Goal: Task Accomplishment & Management: Use online tool/utility

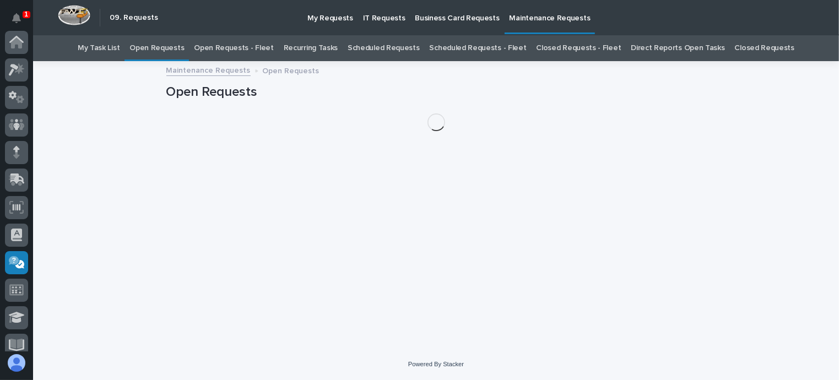
scroll to position [220, 0]
click at [259, 44] on link "Open Requests - Fleet" at bounding box center [234, 48] width 80 height 26
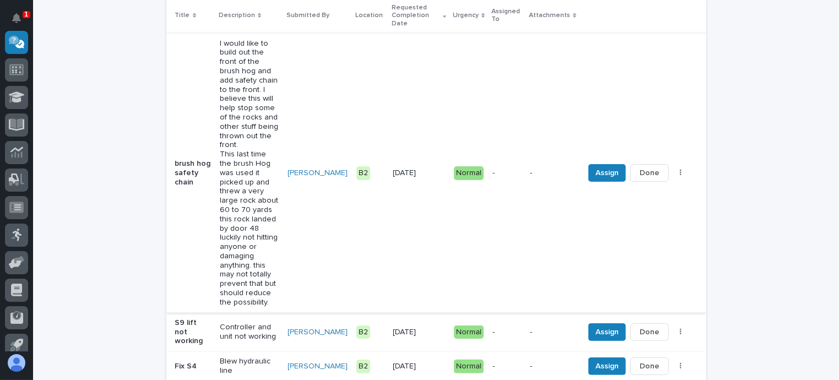
scroll to position [214, 0]
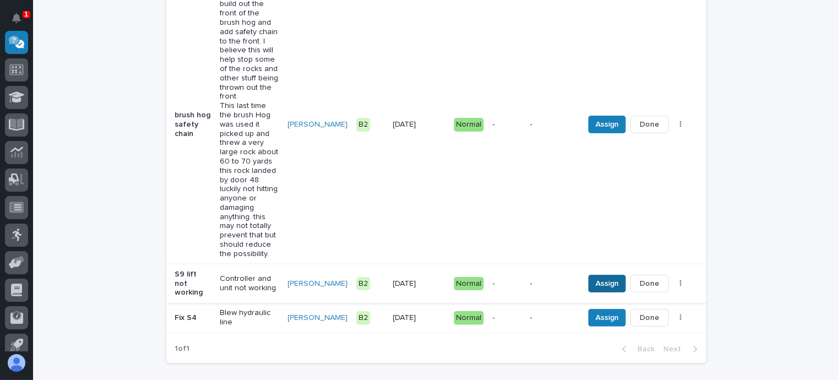
click at [609, 277] on span "Assign" at bounding box center [606, 283] width 23 height 13
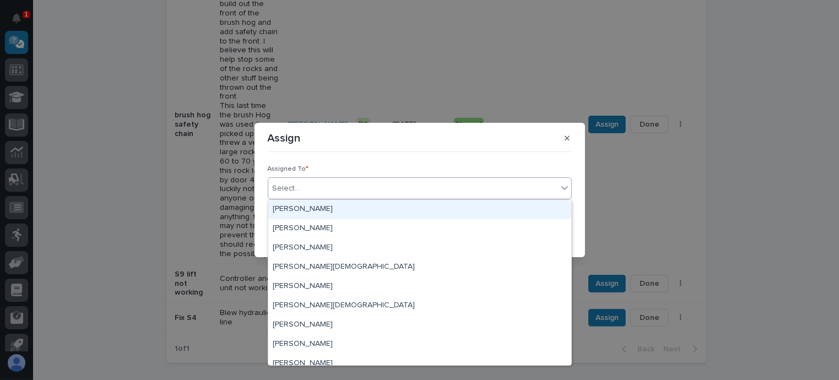
click at [286, 189] on div "Select..." at bounding box center [287, 189] width 28 height 12
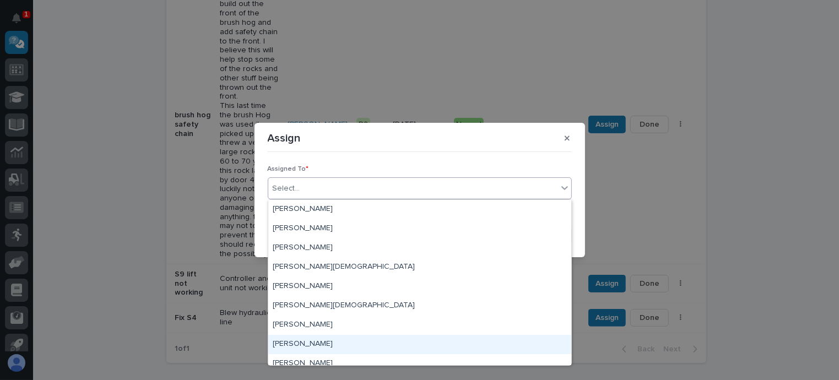
click at [318, 346] on div "Michael Pollard" at bounding box center [419, 344] width 303 height 19
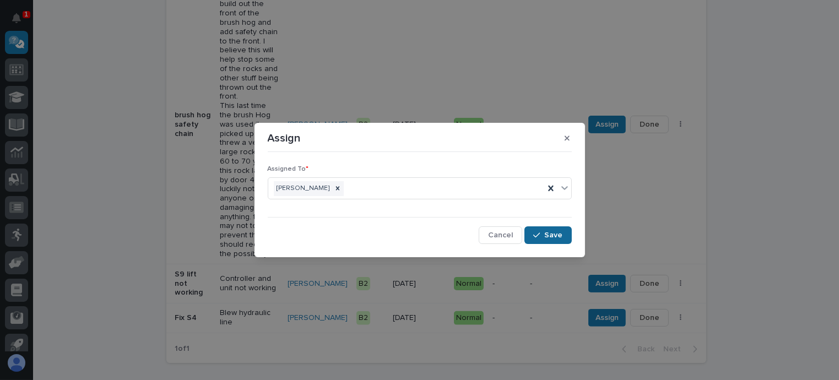
click at [553, 235] on span "Save" at bounding box center [554, 235] width 18 height 10
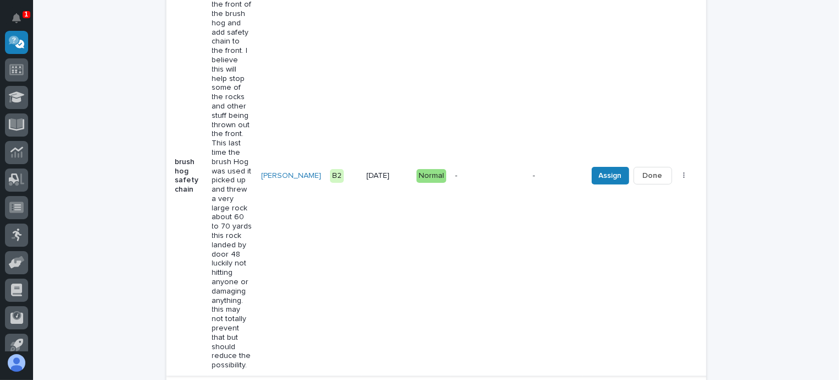
scroll to position [298, 0]
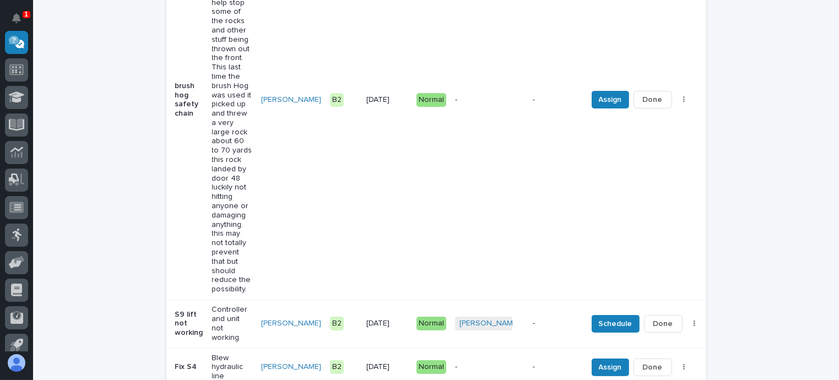
click at [225, 353] on p "Blew hydraulic line" at bounding box center [232, 367] width 40 height 28
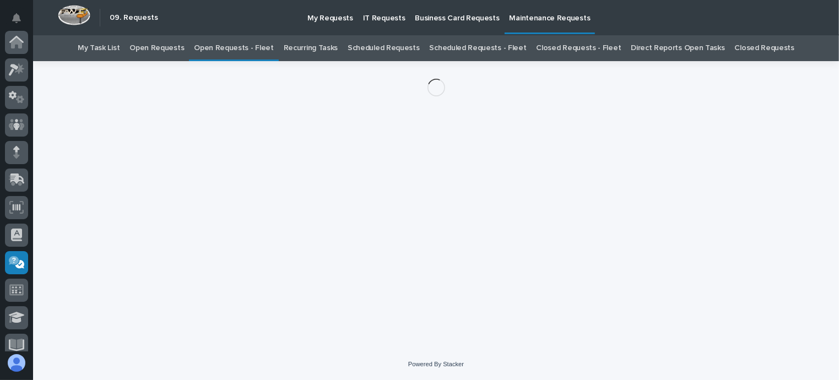
scroll to position [220, 0]
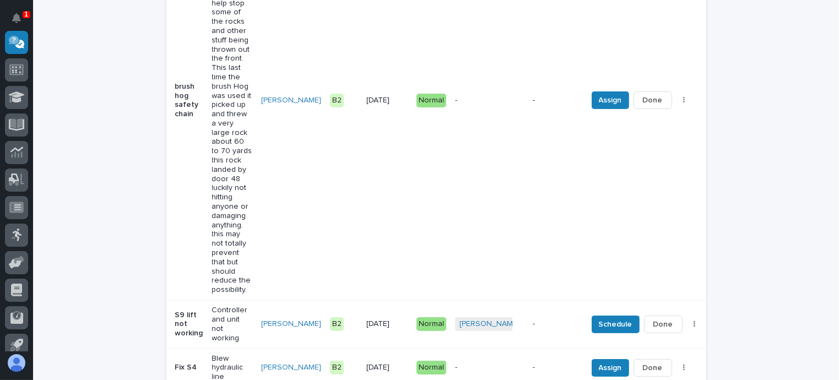
scroll to position [383, 0]
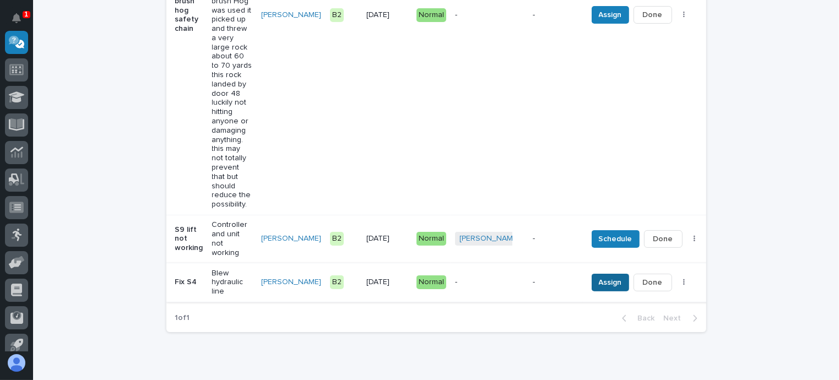
click at [599, 276] on span "Assign" at bounding box center [609, 282] width 23 height 13
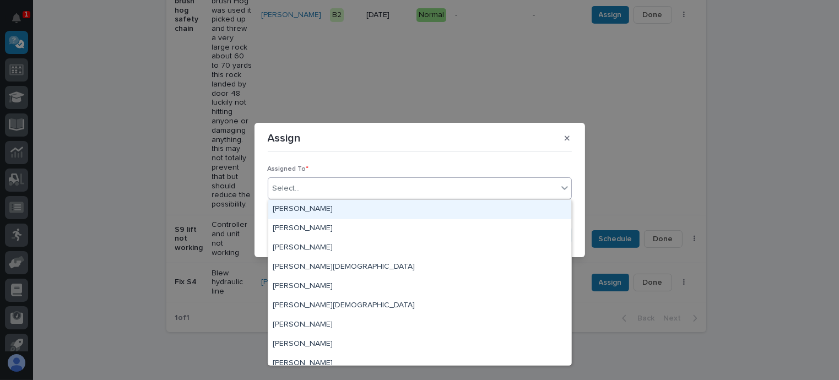
click at [325, 181] on div "Select..." at bounding box center [412, 188] width 289 height 18
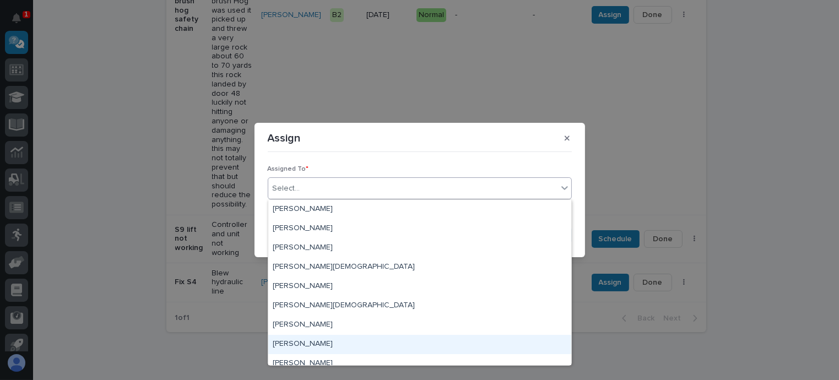
click at [315, 339] on div "Michael Pollard" at bounding box center [419, 344] width 303 height 19
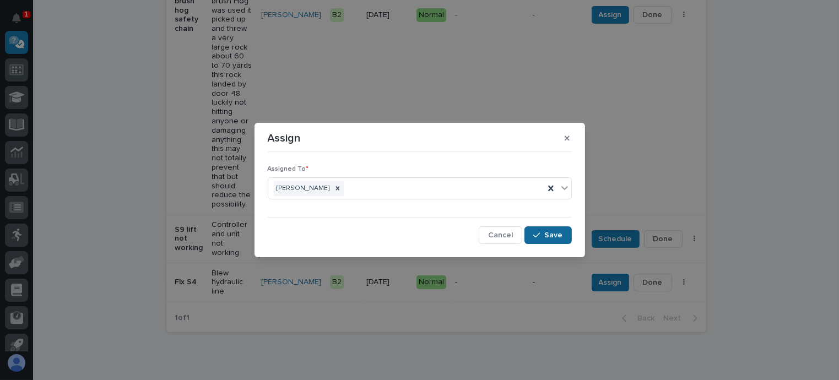
click at [557, 237] on span "Save" at bounding box center [554, 235] width 18 height 10
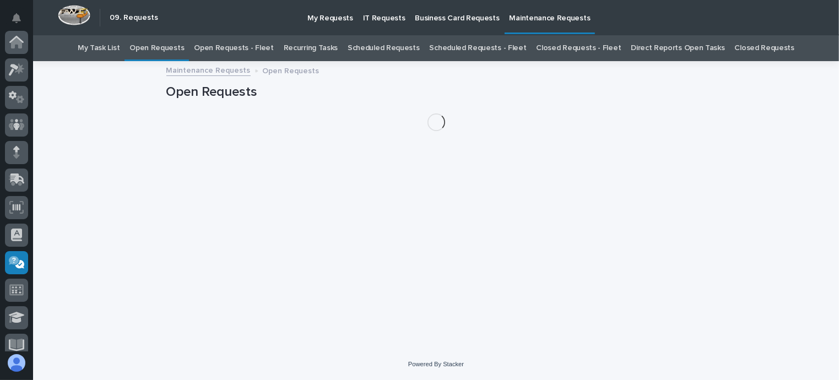
scroll to position [220, 0]
